Goal: Task Accomplishment & Management: Use online tool/utility

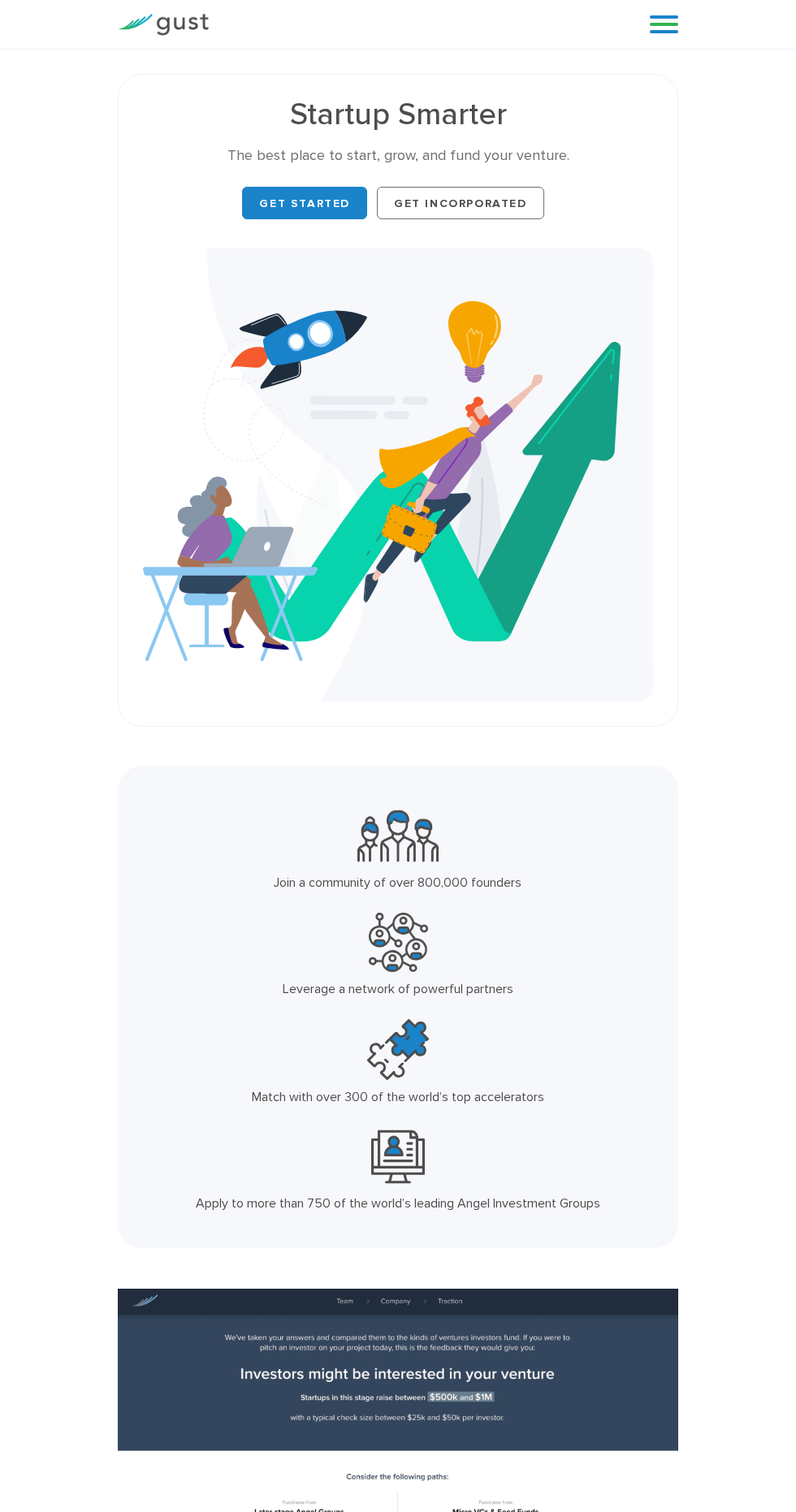
click at [660, 25] on link at bounding box center [664, 25] width 28 height 25
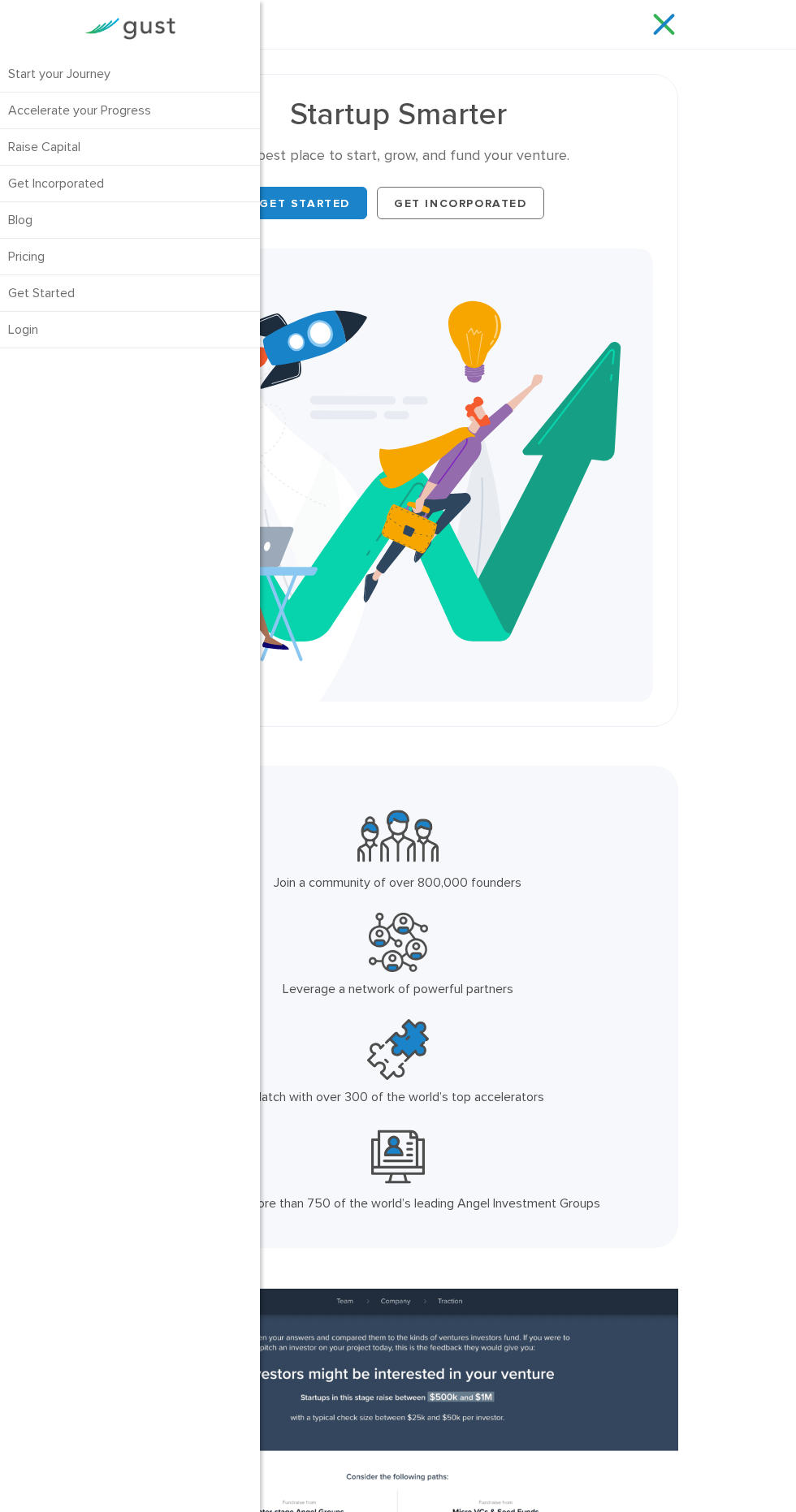
click at [41, 337] on link "Login" at bounding box center [130, 329] width 260 height 36
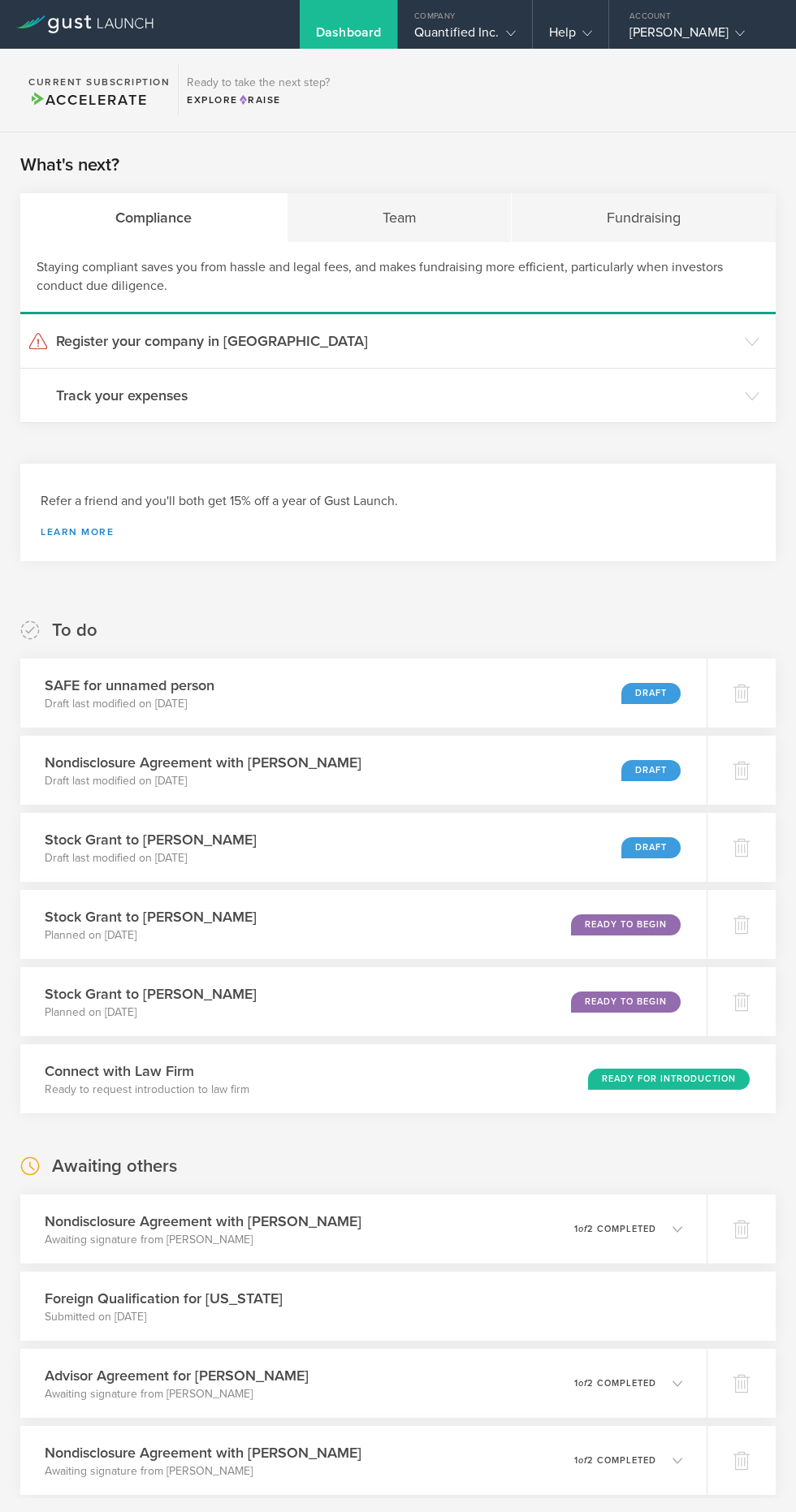
click at [747, 395] on icon at bounding box center [752, 396] width 15 height 15
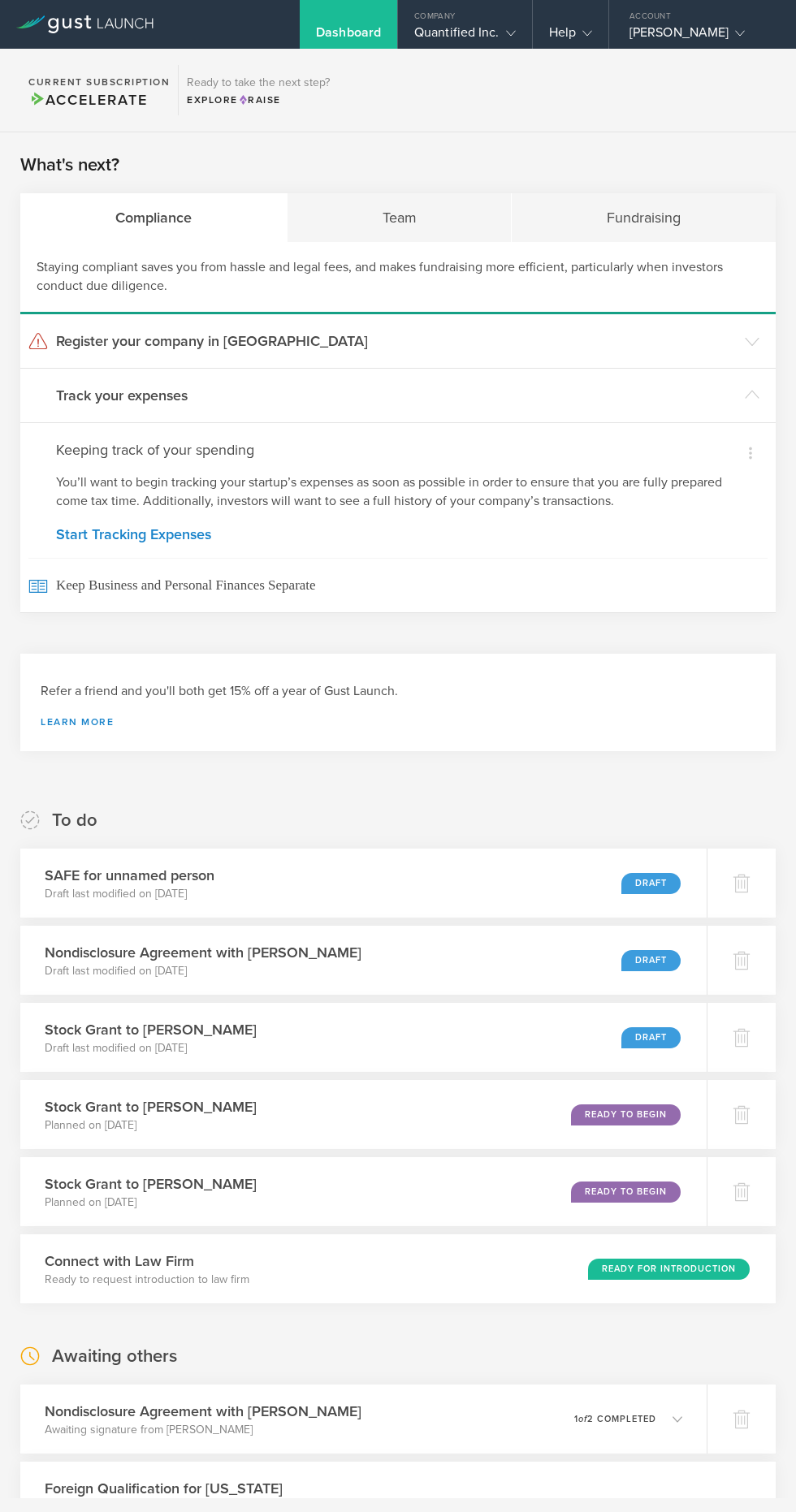
click at [750, 340] on icon at bounding box center [752, 342] width 15 height 15
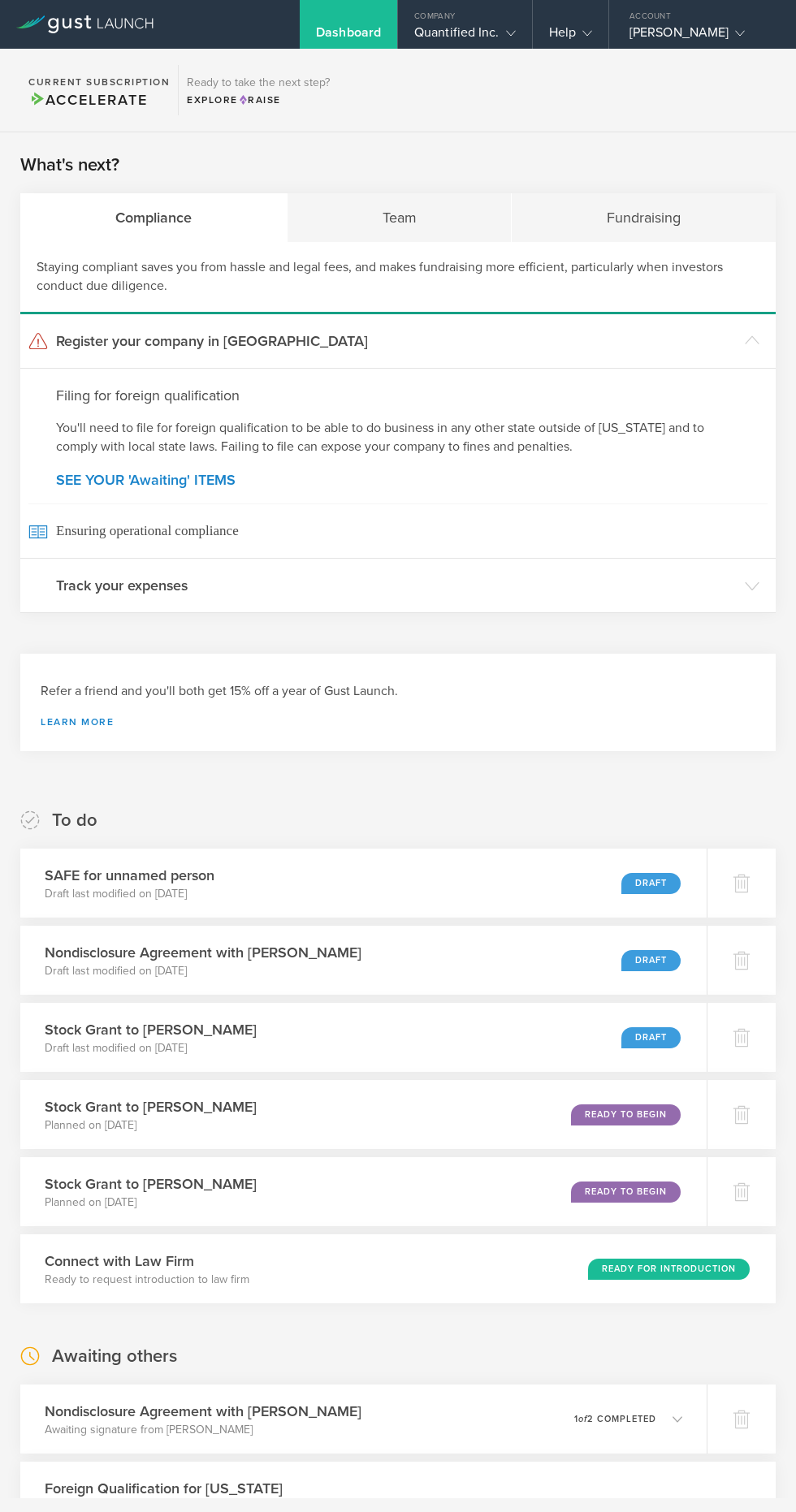
click at [424, 219] on div "Team" at bounding box center [400, 217] width 225 height 48
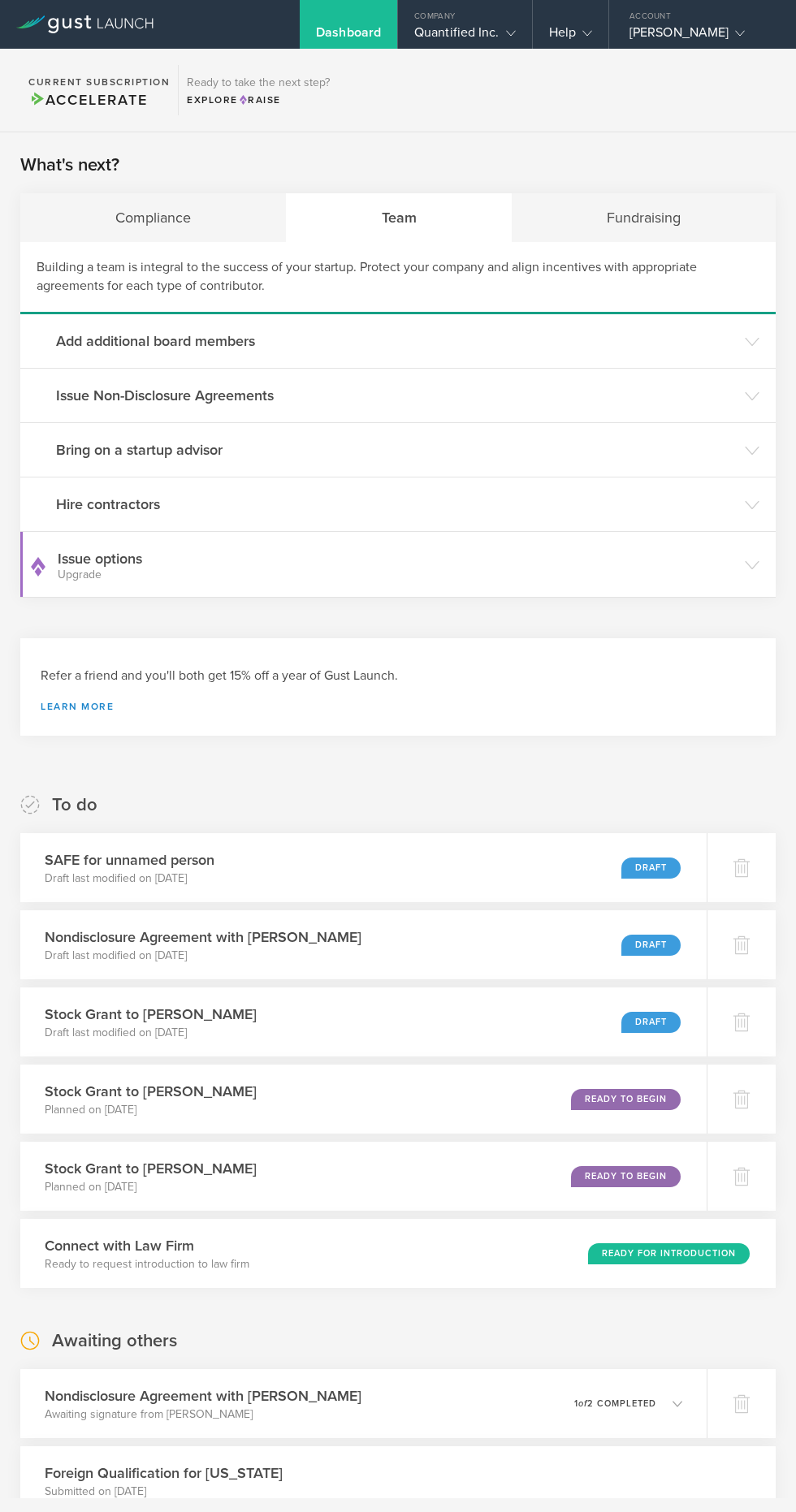
click at [270, 392] on h3 "Issue Non-Disclosure Agreements" at bounding box center [396, 395] width 681 height 21
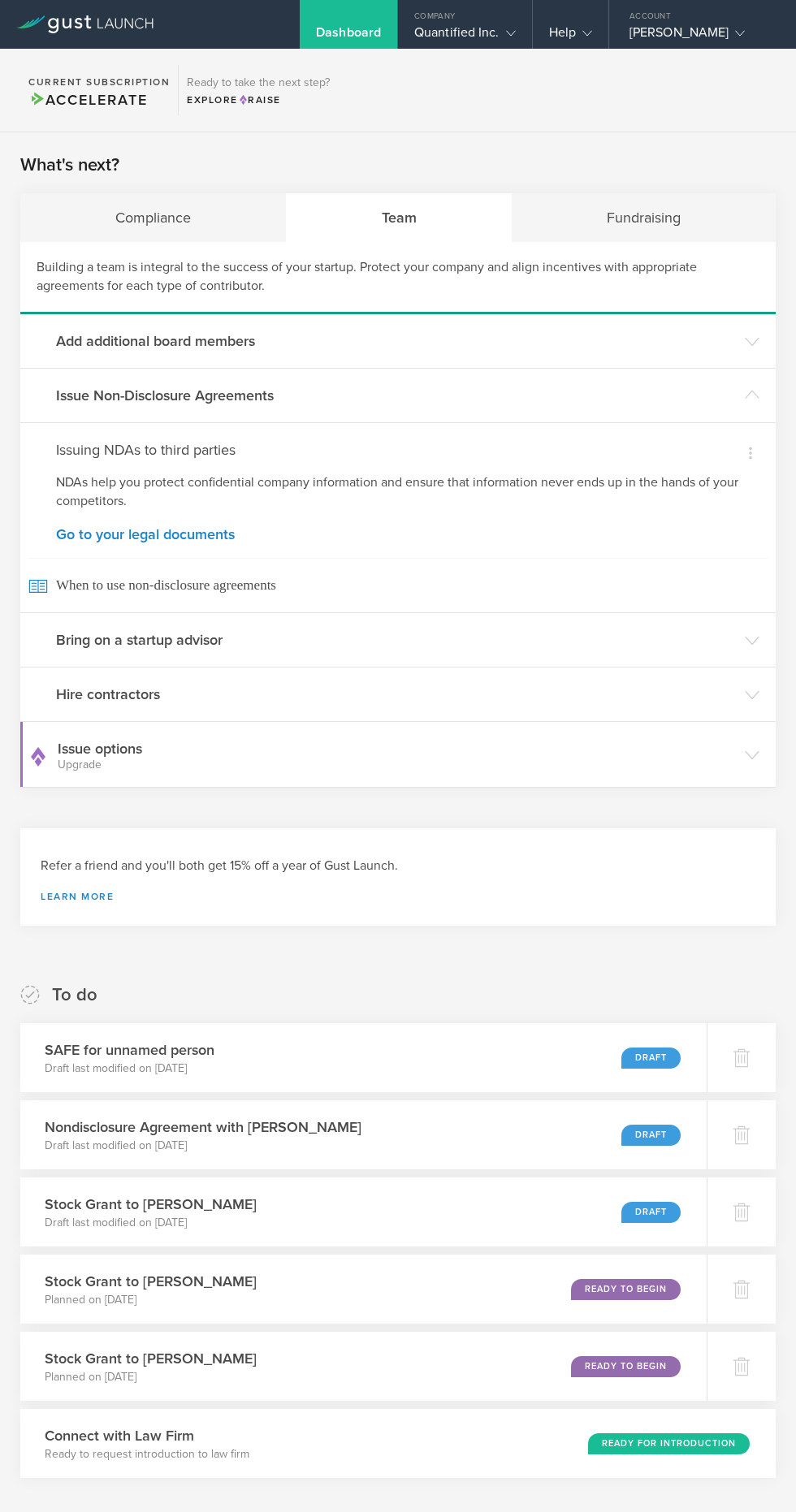
click at [194, 535] on link "Go to your legal documents" at bounding box center [398, 534] width 684 height 15
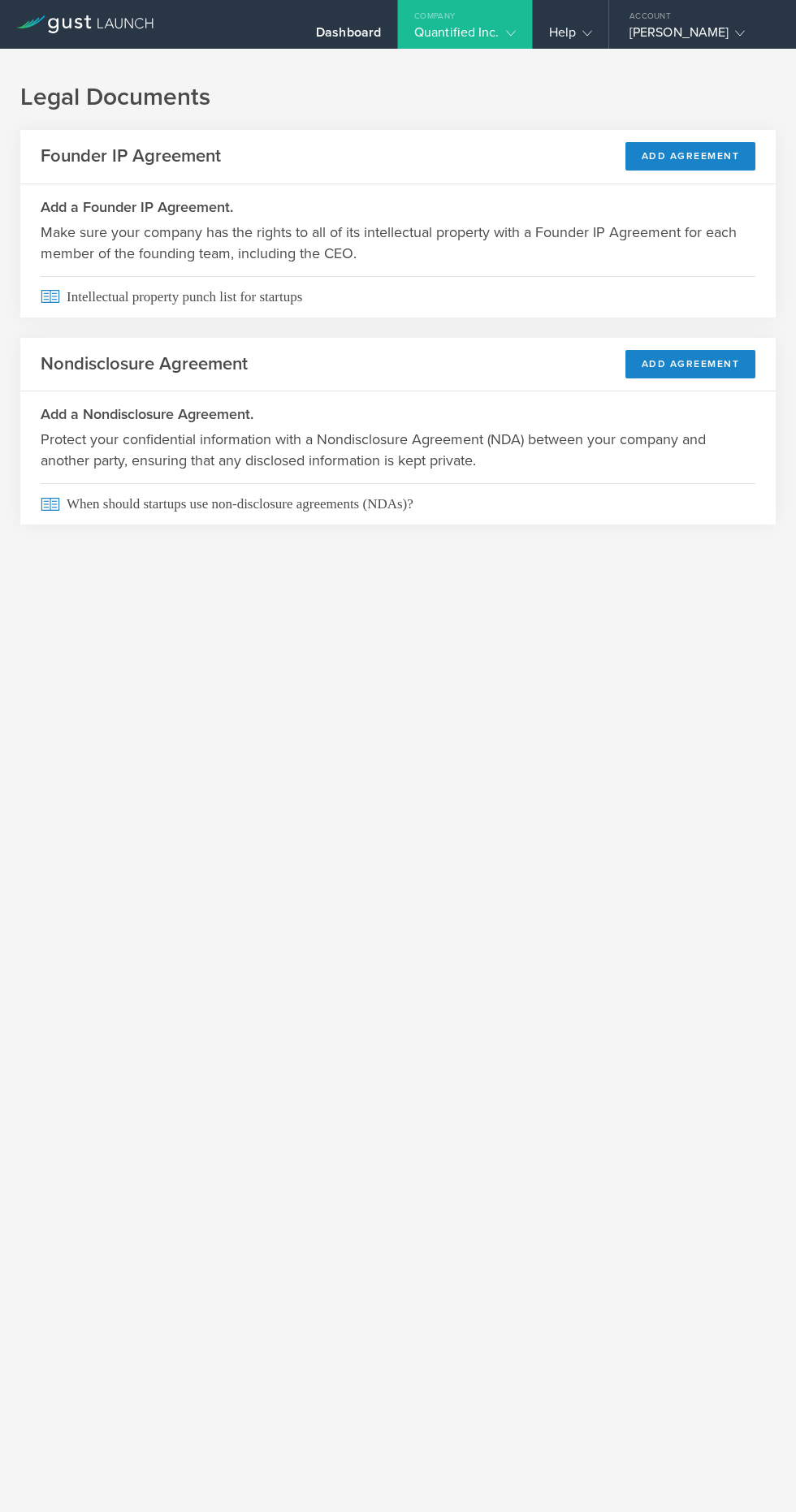
click at [697, 367] on button "Add Agreement" at bounding box center [691, 364] width 131 height 28
